Goal: Task Accomplishment & Management: Use online tool/utility

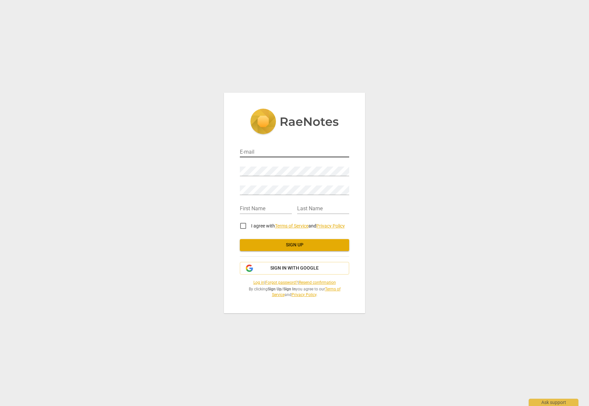
click at [282, 153] on input "email" at bounding box center [294, 153] width 109 height 10
type input "FacilitatingAwareness@gmail.com"
type input "Joanna"
type input "Davis"
click at [245, 226] on input "I agree with Terms of Service and Privacy Policy" at bounding box center [243, 226] width 16 height 16
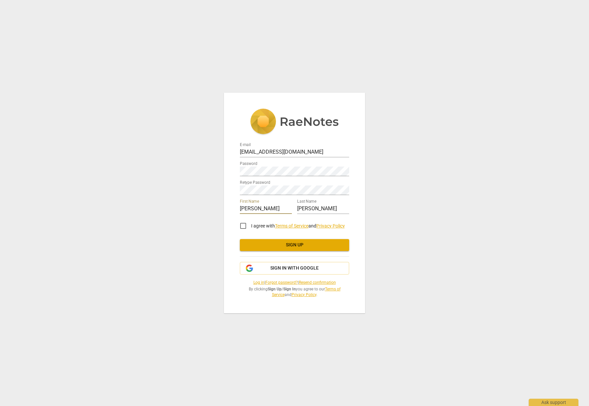
checkbox input "true"
click at [296, 245] on span "Sign up" at bounding box center [294, 245] width 99 height 7
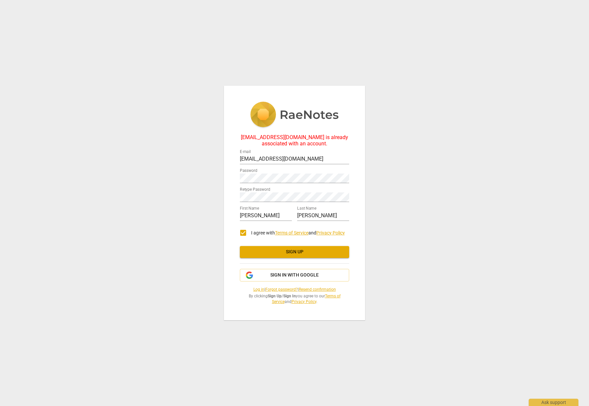
click at [255, 289] on link "Log in" at bounding box center [259, 289] width 11 height 5
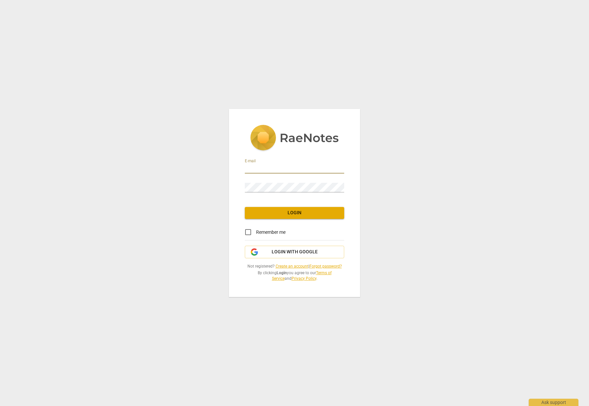
click at [306, 167] on input "email" at bounding box center [294, 169] width 99 height 10
type input "facilitatingawareness@gmail.com"
click at [310, 215] on span "Login" at bounding box center [294, 213] width 89 height 7
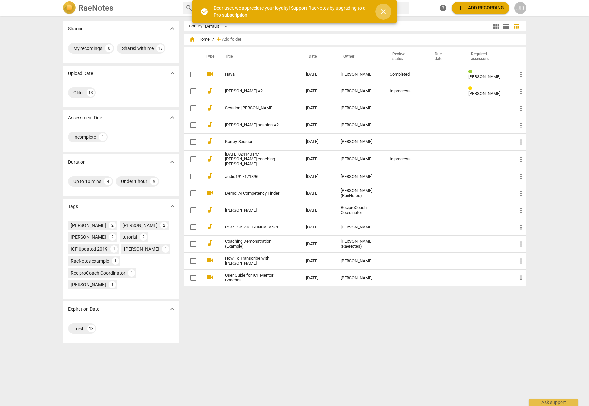
click at [384, 10] on span "close" at bounding box center [383, 12] width 8 height 8
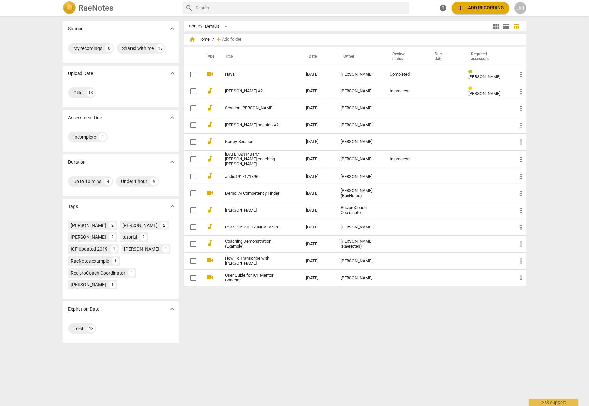
click at [522, 8] on div "JD" at bounding box center [521, 8] width 12 height 12
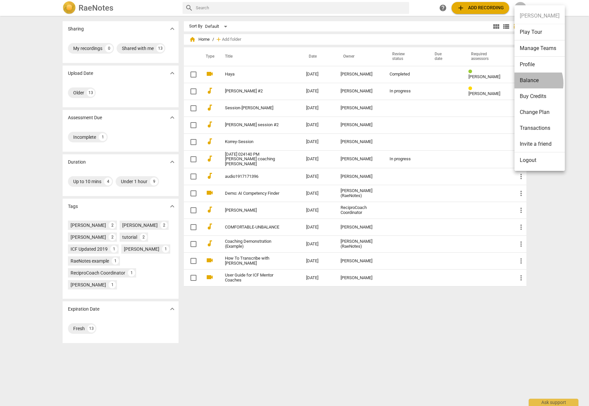
click at [528, 83] on li "Balance" at bounding box center [540, 81] width 50 height 16
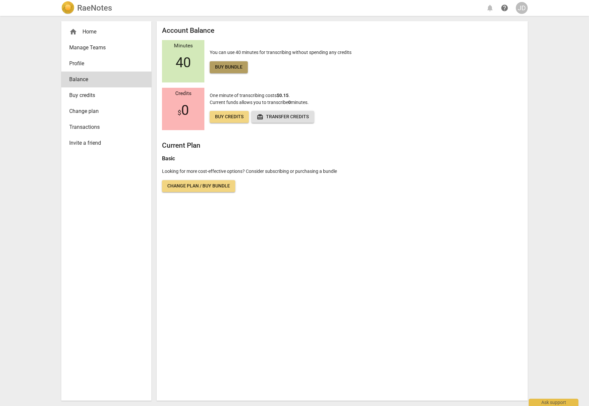
click at [236, 67] on span "Buy bundle" at bounding box center [229, 67] width 28 height 7
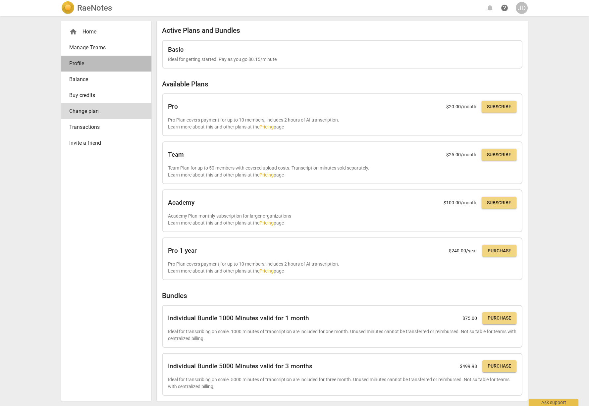
click at [80, 63] on span "Profile" at bounding box center [103, 64] width 69 height 8
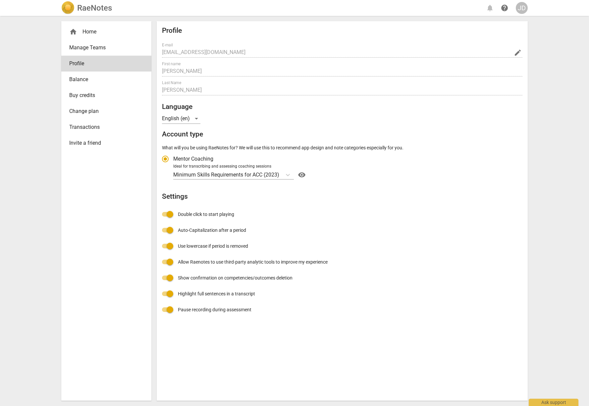
radio input "false"
click at [82, 77] on span "Balance" at bounding box center [103, 80] width 69 height 8
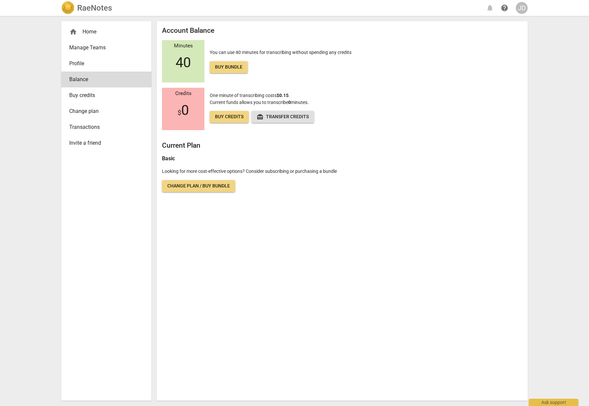
click at [176, 55] on span "40" at bounding box center [183, 63] width 15 height 16
click at [86, 36] on div "home Home" at bounding box center [106, 32] width 90 height 16
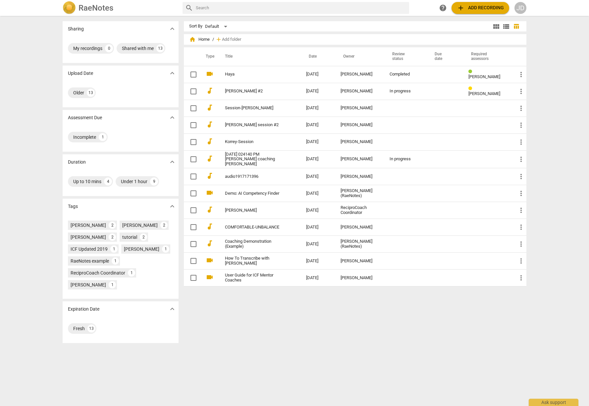
click at [486, 8] on span "add Add recording" at bounding box center [480, 8] width 47 height 8
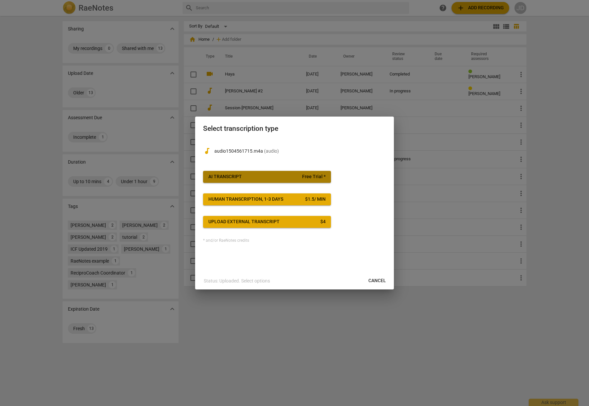
click at [258, 177] on span "AI Transcript Free Trial *" at bounding box center [266, 177] width 117 height 7
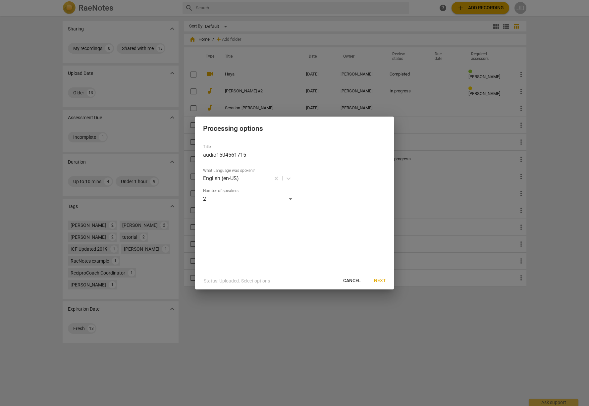
click at [382, 281] on span "Next" at bounding box center [380, 281] width 12 height 7
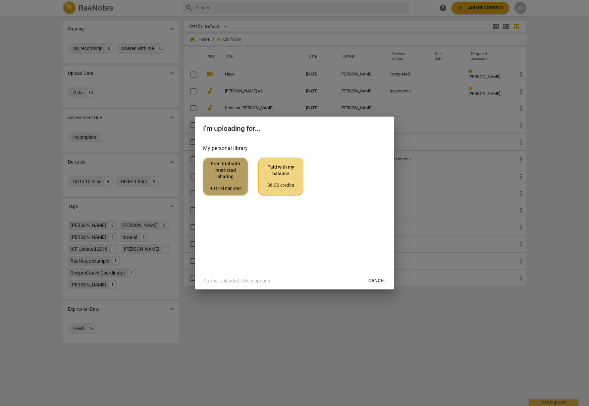
click at [223, 173] on span "Free trial with restricted sharing 90 trial minutes" at bounding box center [225, 176] width 33 height 31
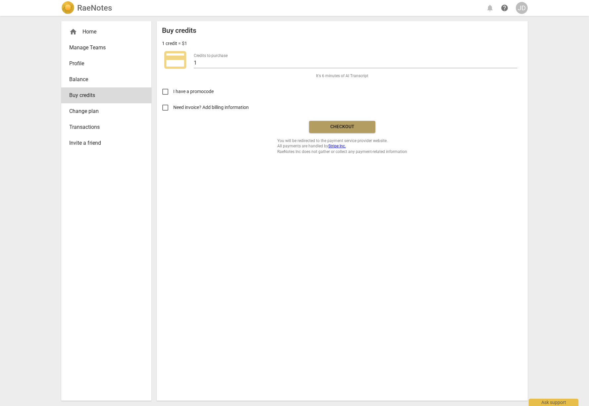
click at [347, 127] on span "Checkout" at bounding box center [343, 127] width 56 height 7
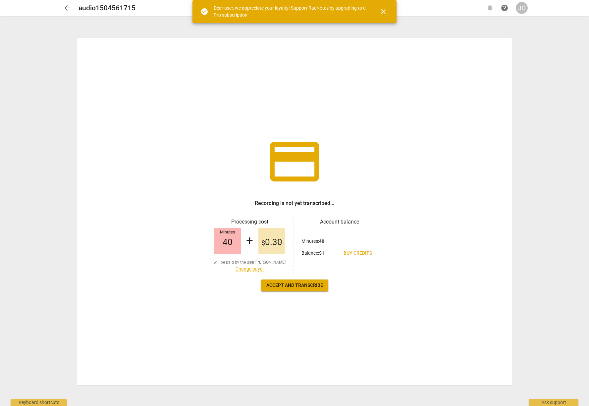
click at [382, 12] on span "close" at bounding box center [383, 12] width 8 height 8
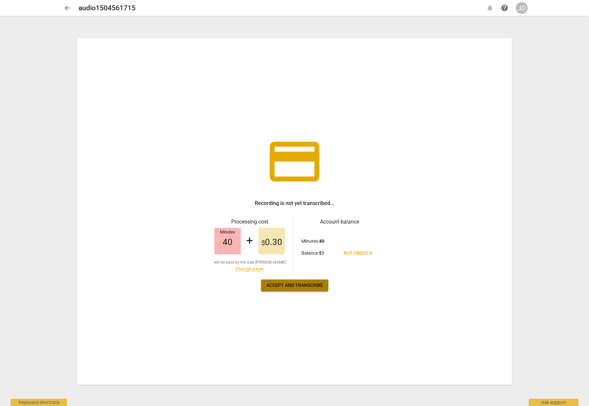
click at [292, 286] on span "Accept and transcribe" at bounding box center [294, 285] width 57 height 7
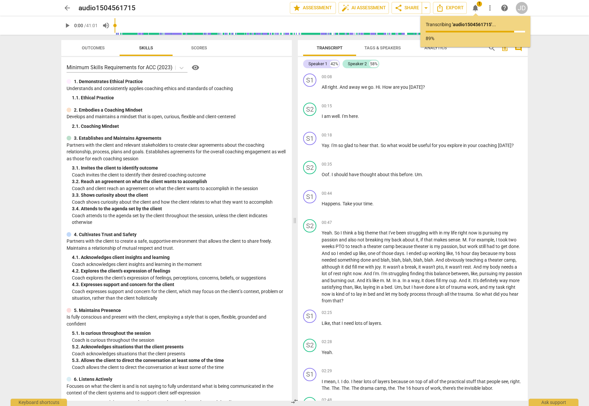
click at [68, 26] on span "play_arrow" at bounding box center [67, 26] width 8 height 8
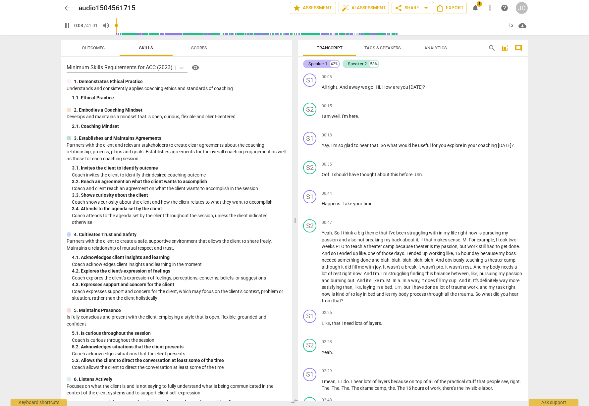
click at [316, 63] on div "Speaker 1" at bounding box center [318, 64] width 19 height 7
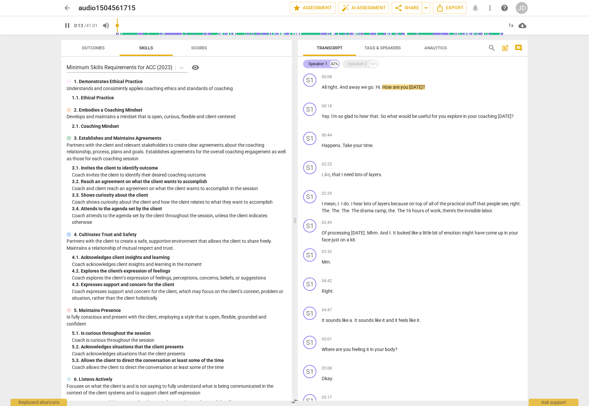
click at [307, 65] on div "Speaker 1 42%" at bounding box center [321, 64] width 37 height 9
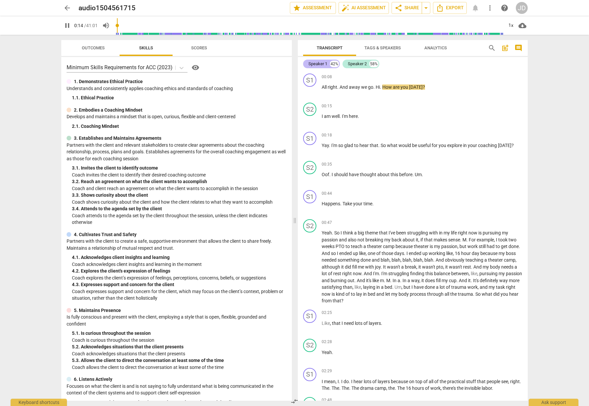
click at [307, 65] on div "Speaker 1 42%" at bounding box center [321, 64] width 37 height 9
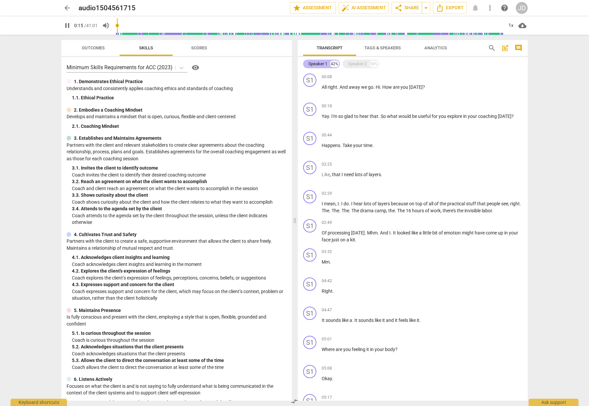
click at [322, 62] on div "Speaker 1" at bounding box center [318, 64] width 19 height 7
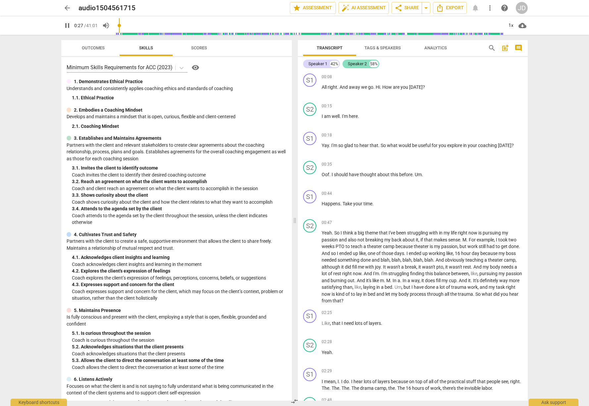
click at [353, 63] on div "Speaker 2" at bounding box center [357, 64] width 19 height 7
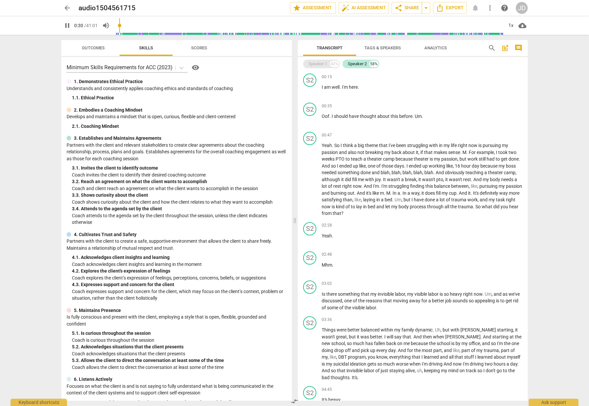
click at [315, 64] on div "Speaker 1" at bounding box center [318, 64] width 19 height 7
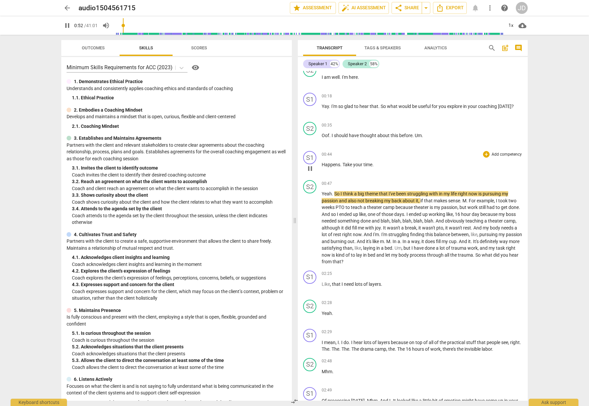
scroll to position [39, 0]
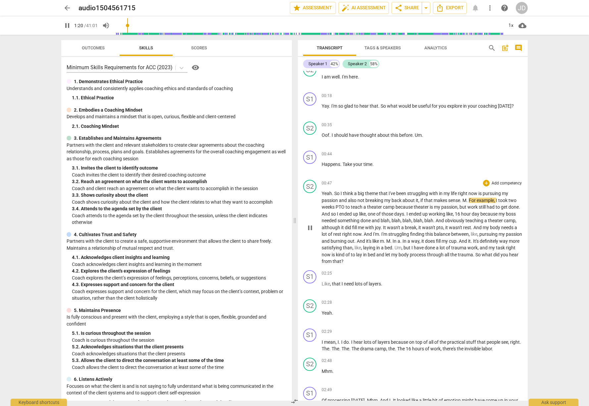
click at [463, 201] on span "." at bounding box center [461, 200] width 2 height 5
type input "83"
click at [68, 28] on span "pause" at bounding box center [67, 26] width 8 height 8
type input "117"
click at [427, 8] on span "arrow_drop_down" at bounding box center [426, 8] width 8 height 8
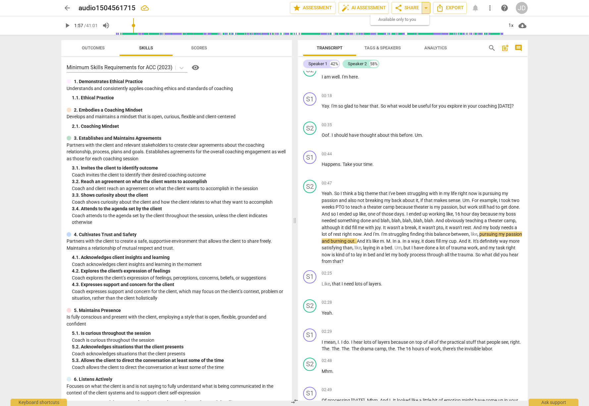
click at [427, 8] on span "arrow_drop_down" at bounding box center [426, 8] width 8 height 8
click at [400, 11] on span "share" at bounding box center [399, 8] width 8 height 8
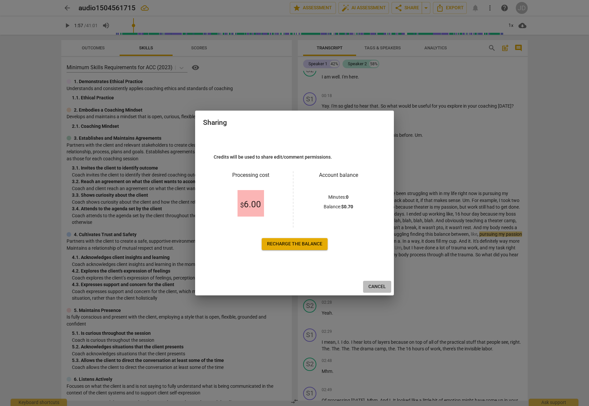
click at [377, 287] on span "Cancel" at bounding box center [378, 287] width 18 height 7
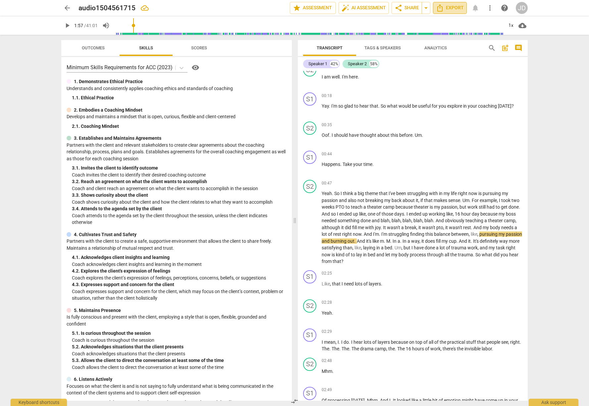
click at [458, 8] on span "Export" at bounding box center [450, 8] width 28 height 8
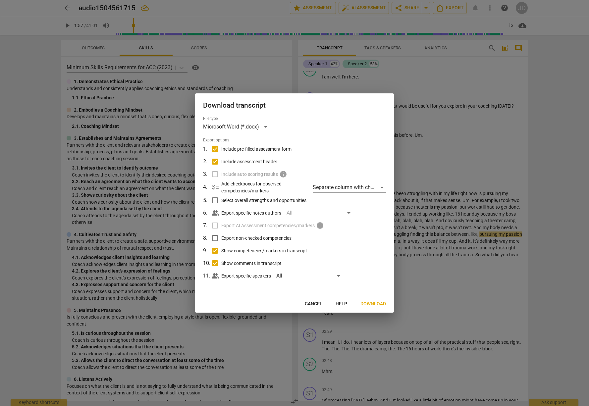
click at [215, 173] on label "Include auto scoring results info" at bounding box center [294, 174] width 174 height 13
click at [267, 126] on div "Microsoft Word (*.docx)" at bounding box center [236, 127] width 67 height 11
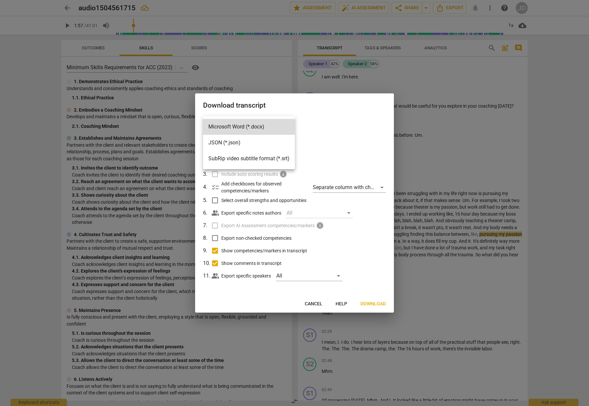
click at [345, 141] on div at bounding box center [294, 203] width 589 height 406
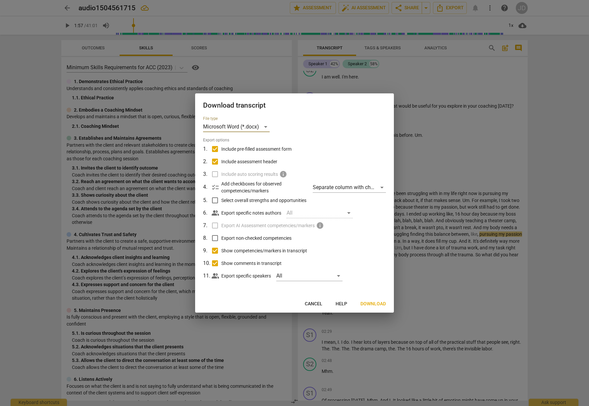
click at [374, 303] on span "Download" at bounding box center [374, 304] width 26 height 7
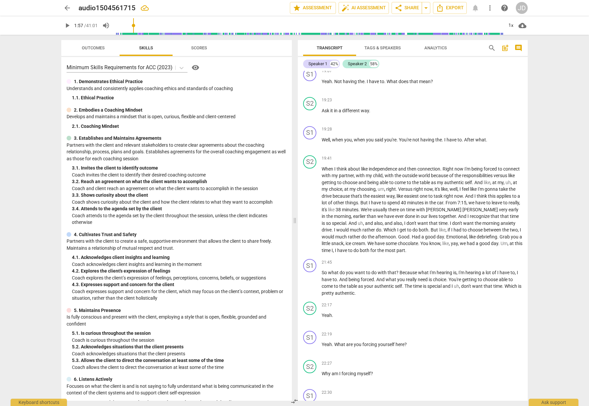
scroll to position [3088, 0]
